Goal: Information Seeking & Learning: Learn about a topic

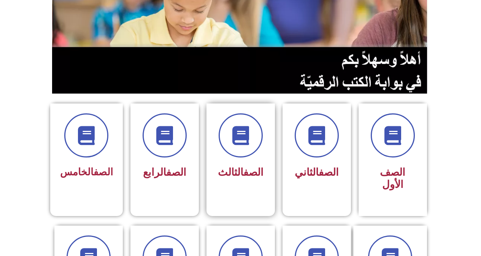
scroll to position [114, 0]
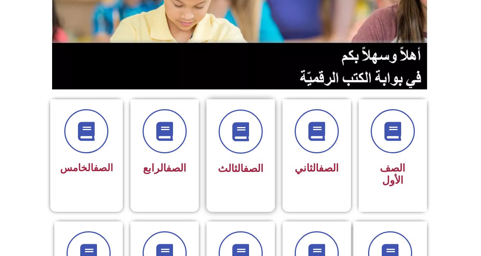
click at [244, 154] on div "الصف الثالث" at bounding box center [241, 144] width 48 height 69
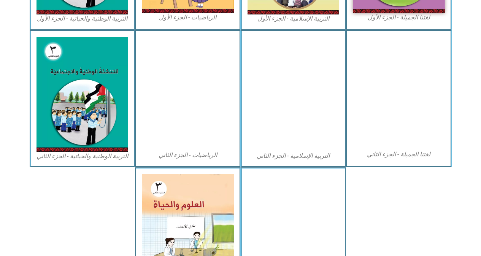
scroll to position [381, 0]
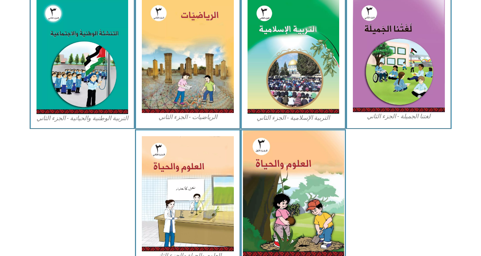
click at [297, 199] on img at bounding box center [293, 194] width 101 height 126
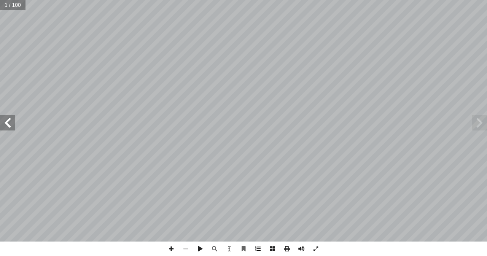
click at [261, 252] on span at bounding box center [258, 249] width 14 height 14
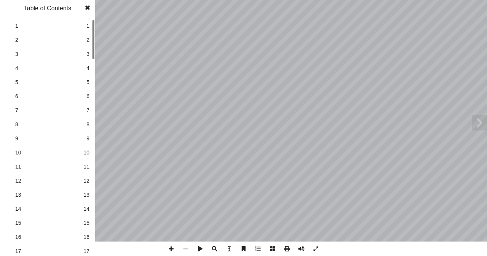
click at [16, 123] on span "8" at bounding box center [47, 125] width 65 height 8
click at [88, 8] on span at bounding box center [88, 7] width 14 height 15
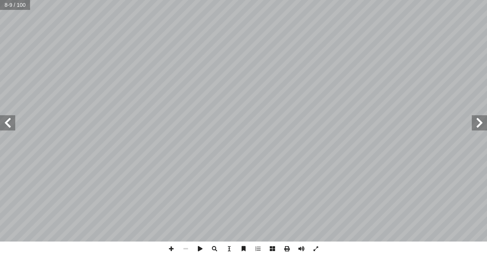
click at [10, 124] on span at bounding box center [7, 122] width 15 height 15
click at [8, 128] on span at bounding box center [7, 122] width 15 height 15
click at [172, 248] on span at bounding box center [171, 249] width 14 height 14
click at [161, 69] on html "الصفحة الرئيسية الصف الأول الصف الثاني الصف الثالث الصف الرابع الصف الخامس الصف…" at bounding box center [243, 34] width 487 height 69
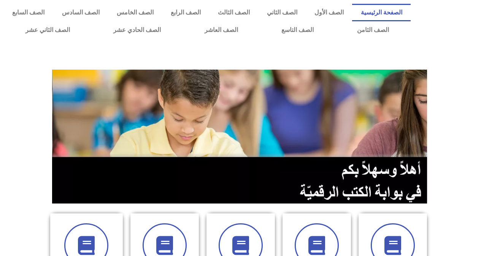
scroll to position [114, 0]
